Goal: Check status: Check status

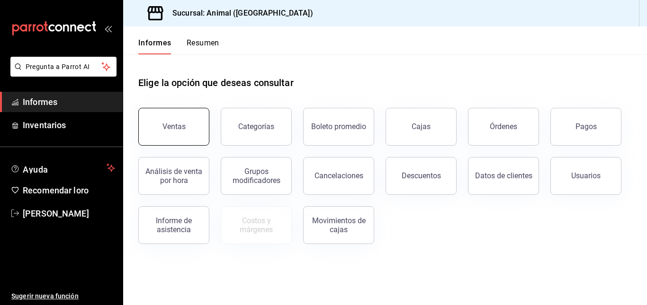
click at [185, 119] on button "Ventas" at bounding box center [173, 127] width 71 height 38
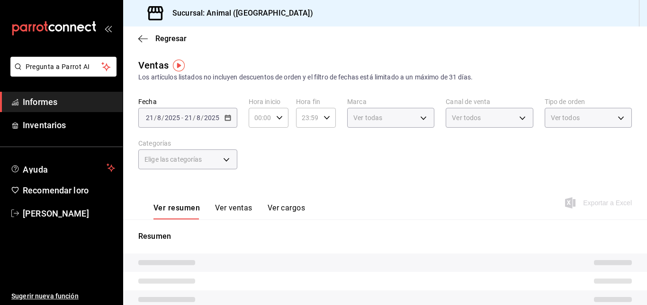
type input "05:00"
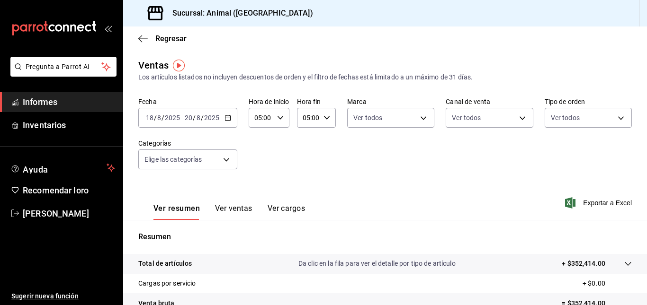
click at [225, 117] on \(Stroke\) "button" at bounding box center [227, 117] width 5 height 0
click at [231, 121] on div "[DATE] [DATE] - [DATE] [DATE]" at bounding box center [187, 118] width 99 height 20
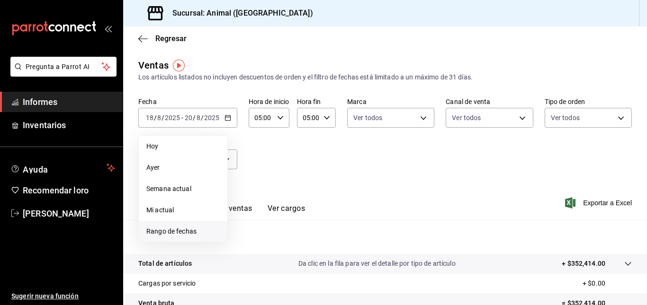
click at [160, 232] on font "Rango de fechas" at bounding box center [171, 232] width 50 height 8
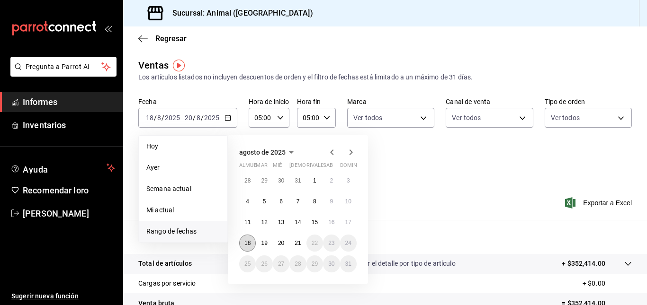
click at [249, 241] on font "18" at bounding box center [247, 243] width 6 height 7
click at [298, 244] on font "21" at bounding box center [297, 243] width 6 height 7
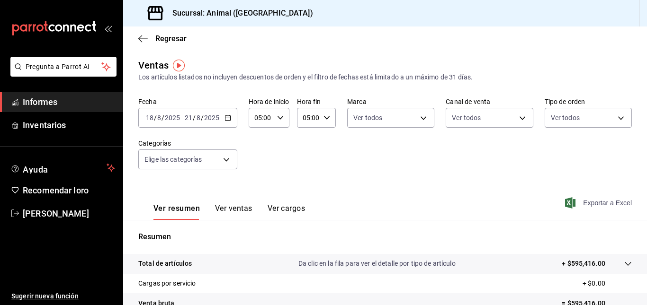
click at [565, 201] on icon "button" at bounding box center [570, 202] width 10 height 11
